Goal: Transaction & Acquisition: Purchase product/service

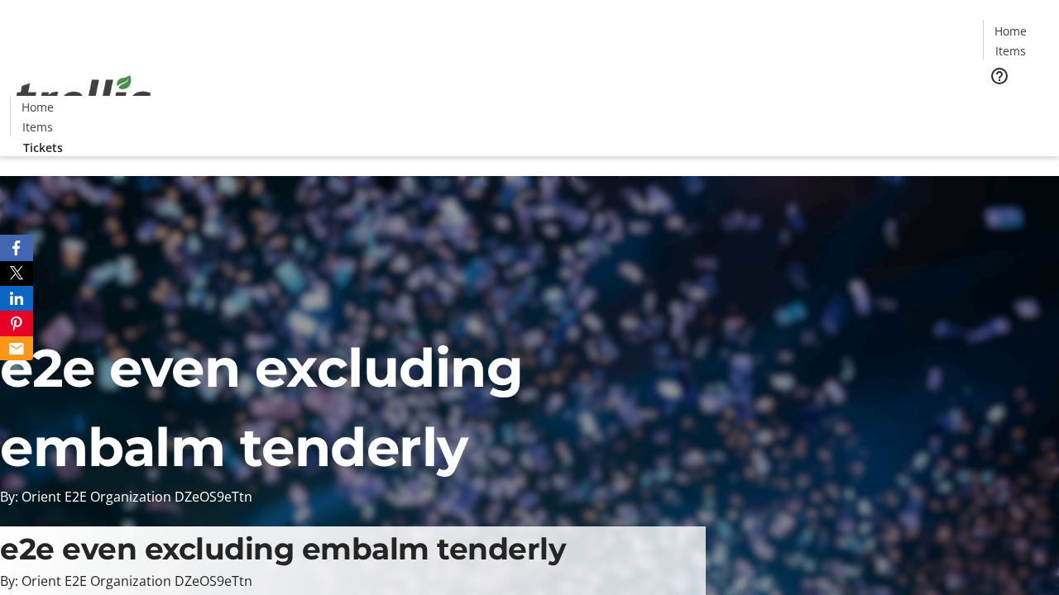
click at [996, 96] on span "Tickets" at bounding box center [1016, 104] width 40 height 17
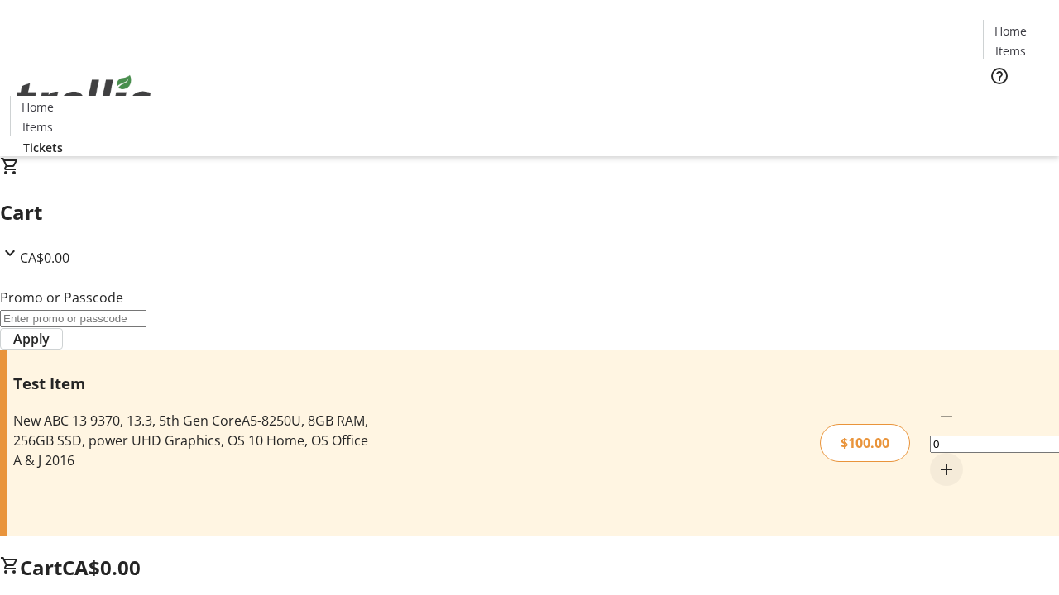
click at [936, 460] on mat-icon "Increment by one" at bounding box center [946, 470] width 20 height 20
type input "1"
type input "FLAT"
